Goal: Task Accomplishment & Management: Manage account settings

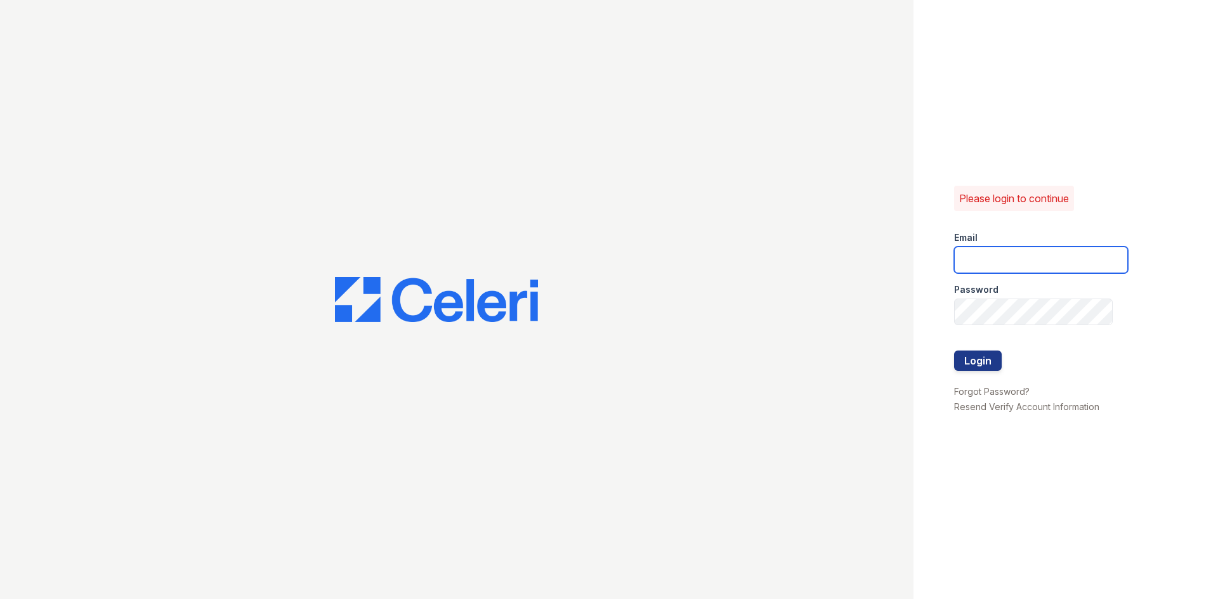
click at [976, 257] on input "email" at bounding box center [1041, 260] width 174 height 27
type input "crosby.pm@cafmanagement.com"
click at [985, 358] on button "Login" at bounding box center [978, 361] width 48 height 20
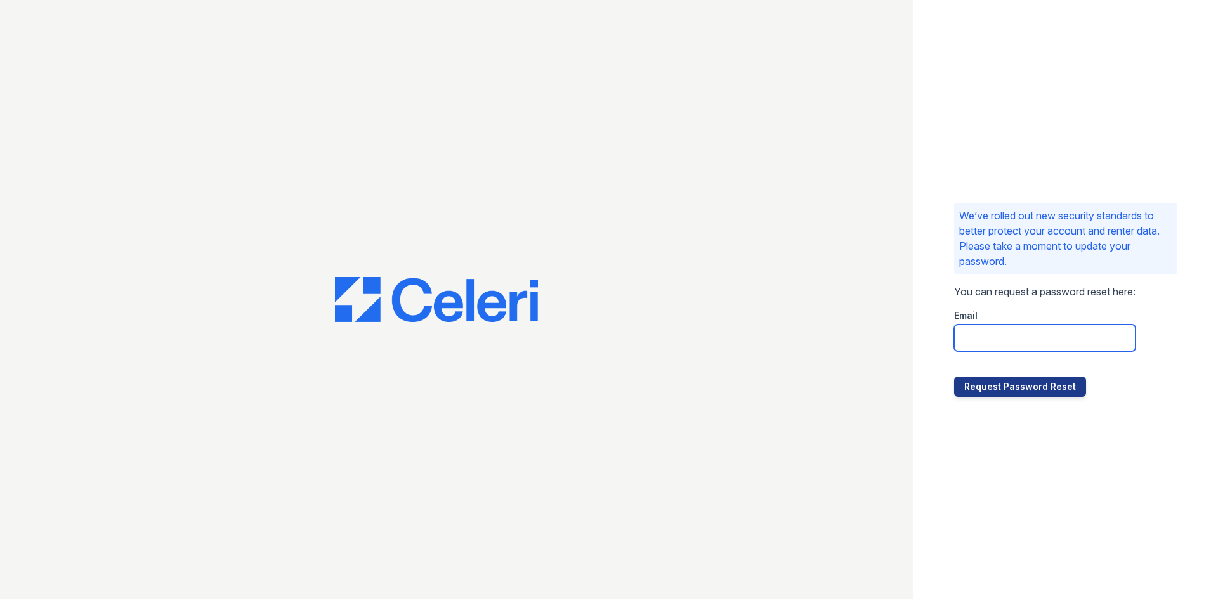
click at [964, 336] on input "email" at bounding box center [1044, 338] width 181 height 27
type input "crosby.pm@cafmanagement.com"
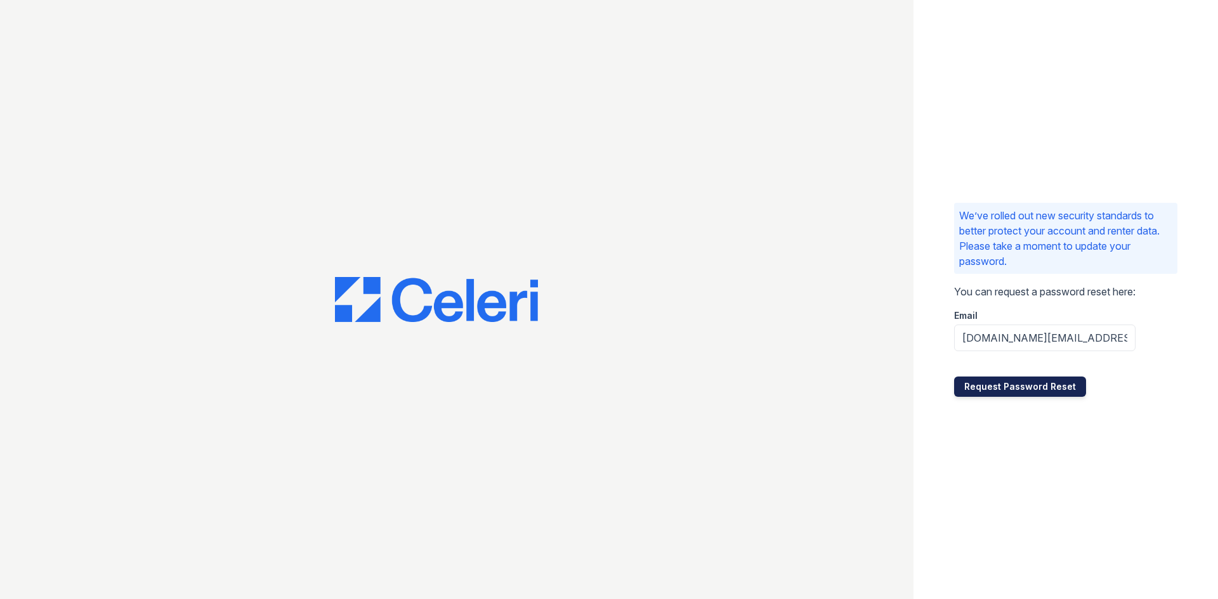
click at [1031, 390] on button "Request Password Reset" at bounding box center [1020, 387] width 132 height 20
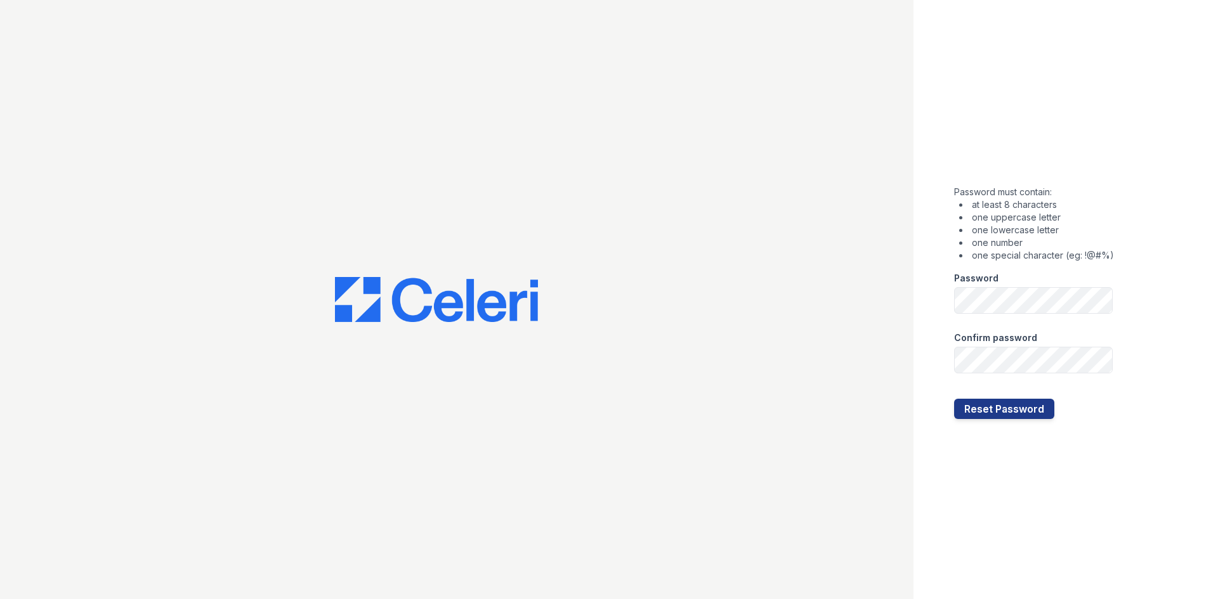
drag, startPoint x: 1138, startPoint y: 306, endPoint x: 1145, endPoint y: 313, distance: 9.9
click at [1138, 306] on div "Password must contain: at least 8 characters one uppercase letter one lowercase…" at bounding box center [1065, 299] width 304 height 599
click at [975, 414] on button "Reset Password" at bounding box center [1004, 409] width 100 height 20
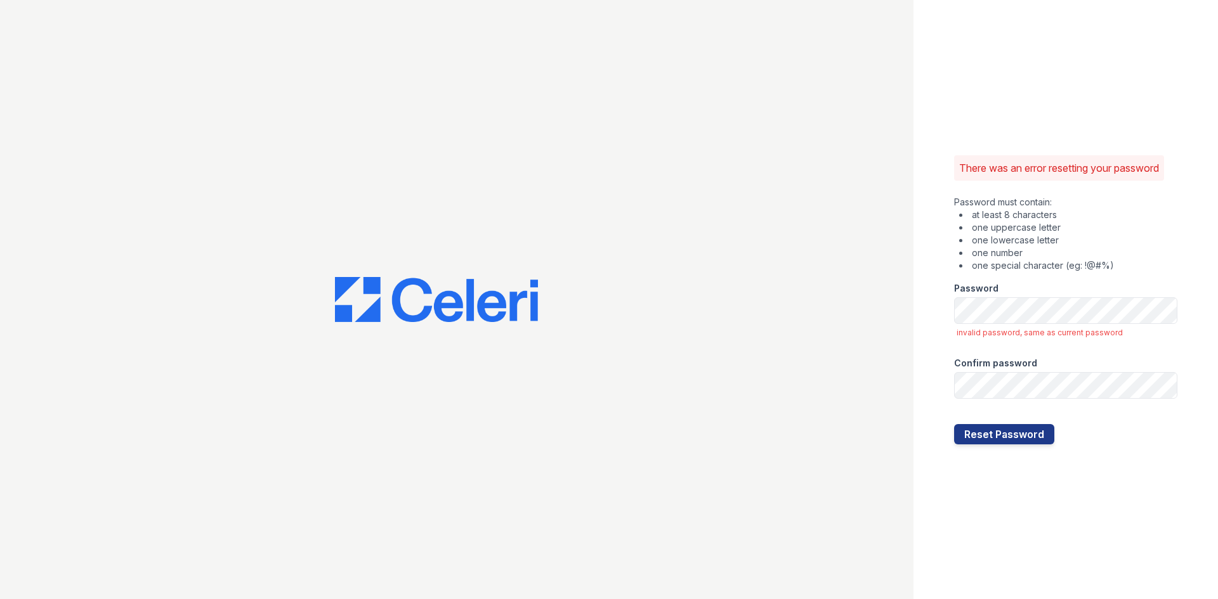
drag, startPoint x: 955, startPoint y: 477, endPoint x: 970, endPoint y: 453, distance: 27.6
click at [955, 477] on div "There was an error resetting your password Password must contain: at least 8 ch…" at bounding box center [1065, 299] width 304 height 599
click at [1002, 436] on button "Reset Password" at bounding box center [1004, 434] width 100 height 20
click at [984, 436] on button "Reset Password" at bounding box center [1004, 434] width 100 height 20
click at [938, 412] on div "There was an error resetting your password Password must contain: at least 8 ch…" at bounding box center [1065, 299] width 304 height 599
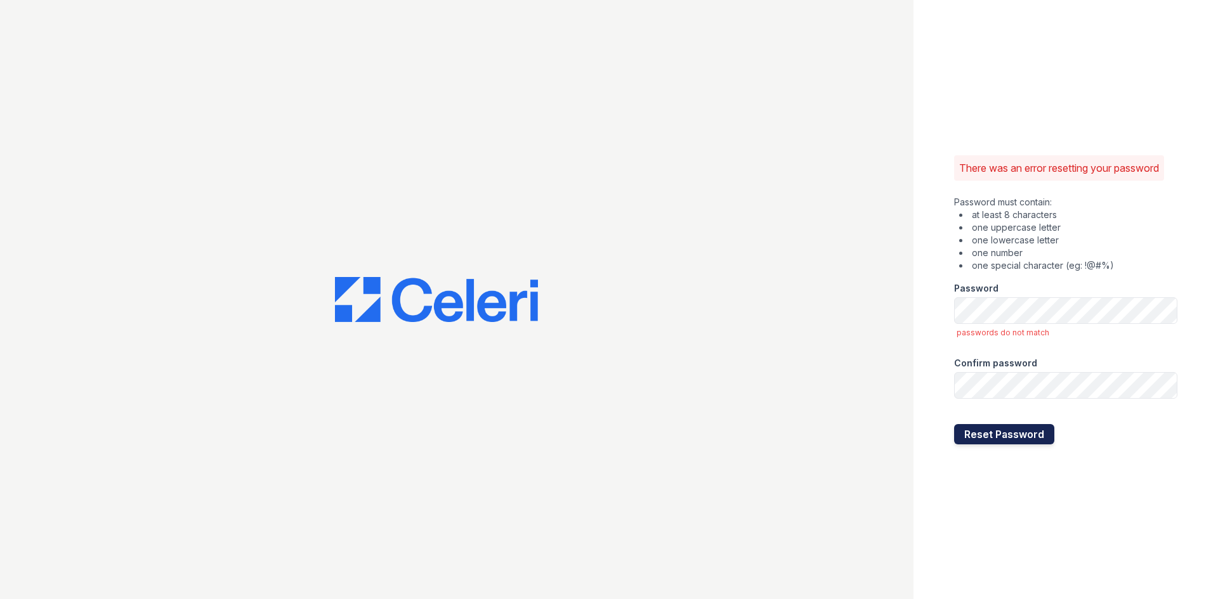
click at [963, 434] on button "Reset Password" at bounding box center [1004, 434] width 100 height 20
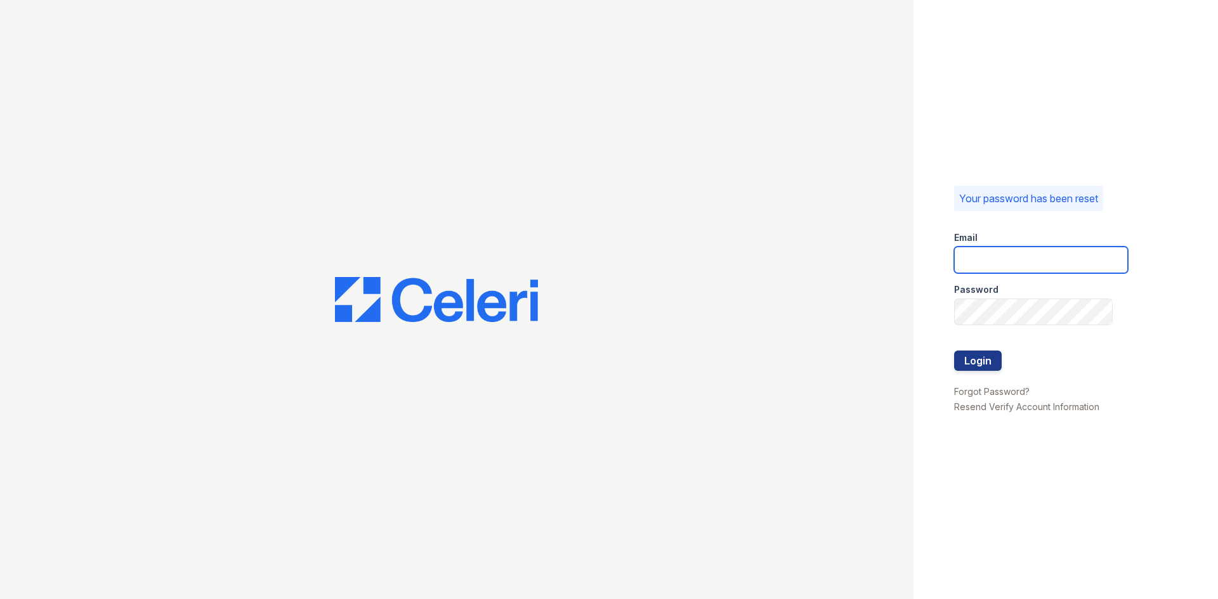
click at [1027, 260] on input "email" at bounding box center [1041, 260] width 174 height 27
type input "crosby.pm@cafmanagement.com"
click at [949, 318] on div "Your password has been reset Email crosby.pm@cafmanagement.com Password Login F…" at bounding box center [1065, 299] width 304 height 599
click at [965, 358] on button "Login" at bounding box center [978, 361] width 48 height 20
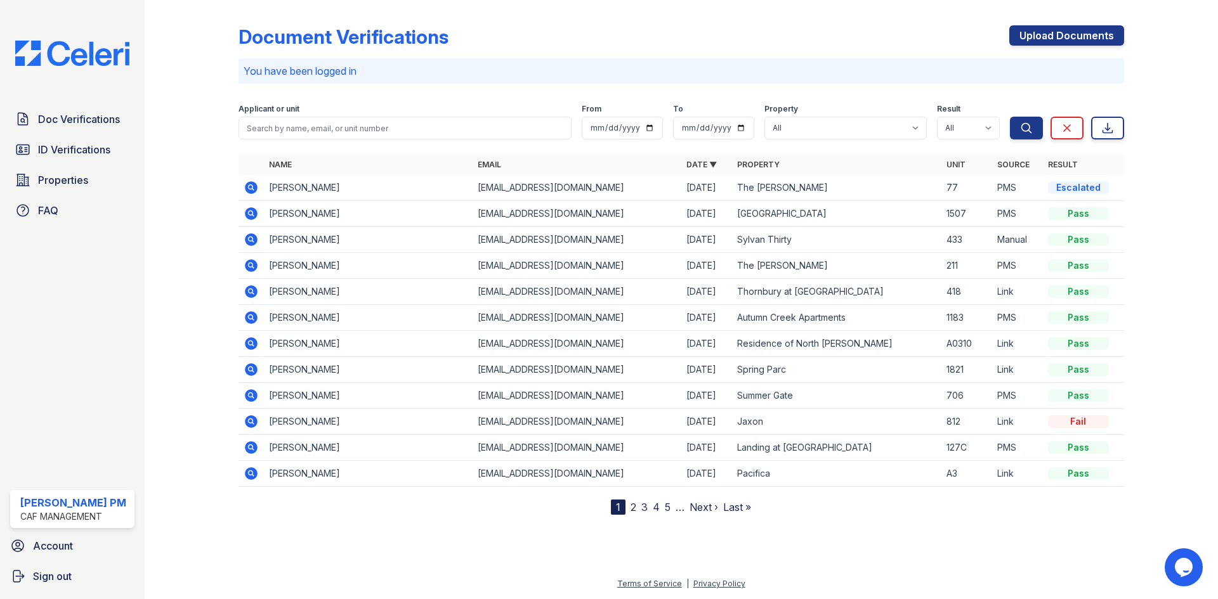
click at [843, 10] on div "Document Verifications Upload Documents You have been logged in Filter Applican…" at bounding box center [680, 260] width 885 height 510
click at [634, 507] on link "2" at bounding box center [633, 507] width 6 height 13
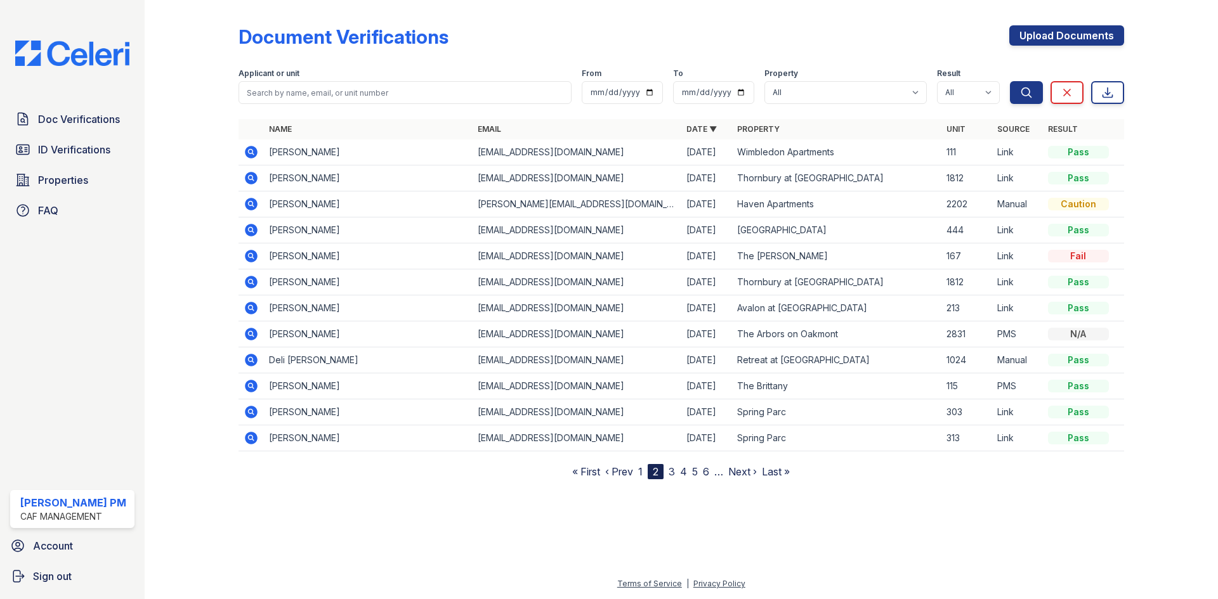
click at [642, 473] on link "1" at bounding box center [640, 472] width 4 height 13
